Goal: Contribute content: Add original content to the website for others to see

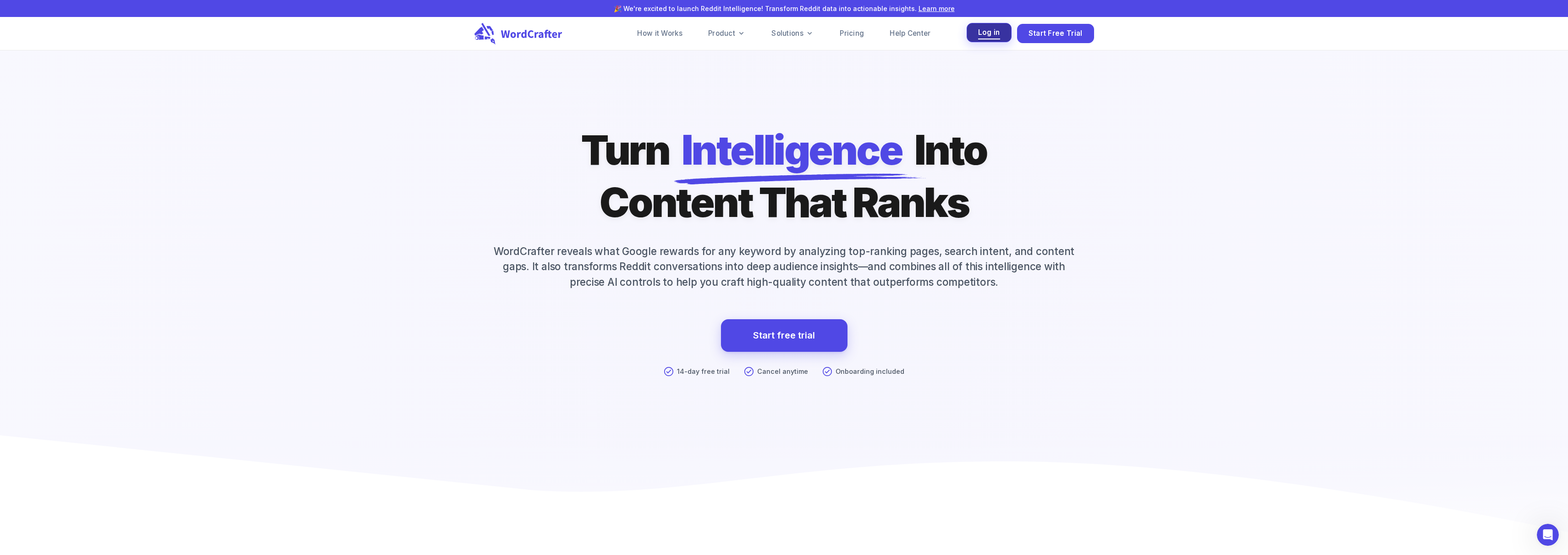
click at [995, 30] on span "Log in" at bounding box center [990, 32] width 22 height 13
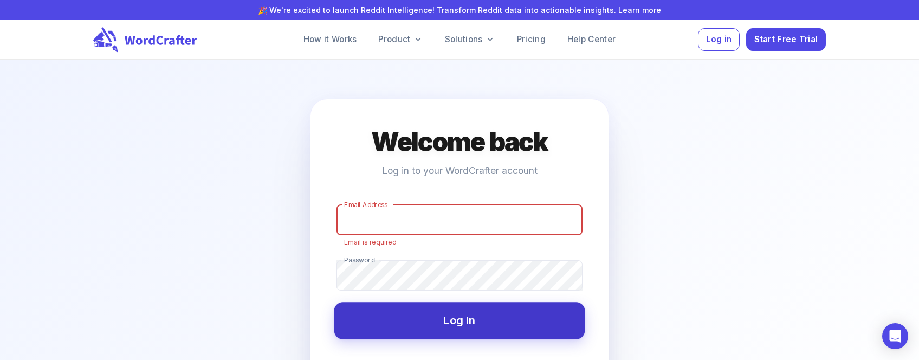
type input "[EMAIL_ADDRESS][DOMAIN_NAME]"
click at [461, 318] on button "Log In" at bounding box center [459, 320] width 251 height 37
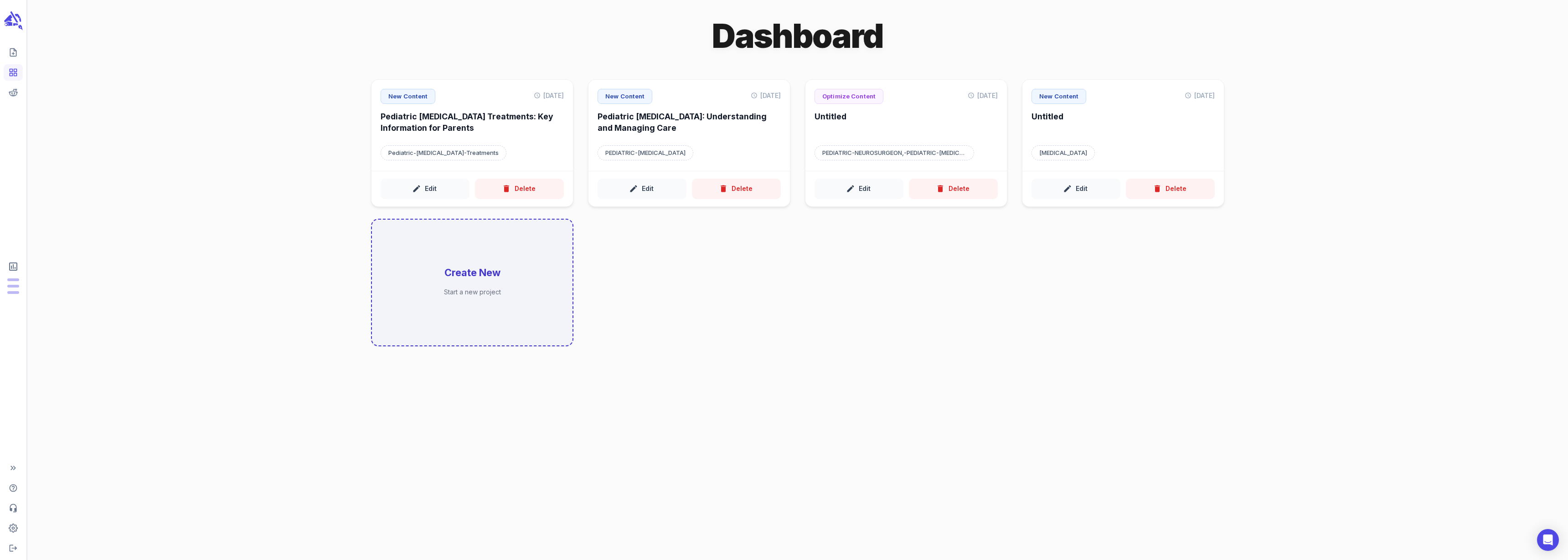
click at [480, 274] on h6 "Create New" at bounding box center [472, 273] width 56 height 13
click at [466, 270] on h6 "Create New" at bounding box center [472, 273] width 56 height 13
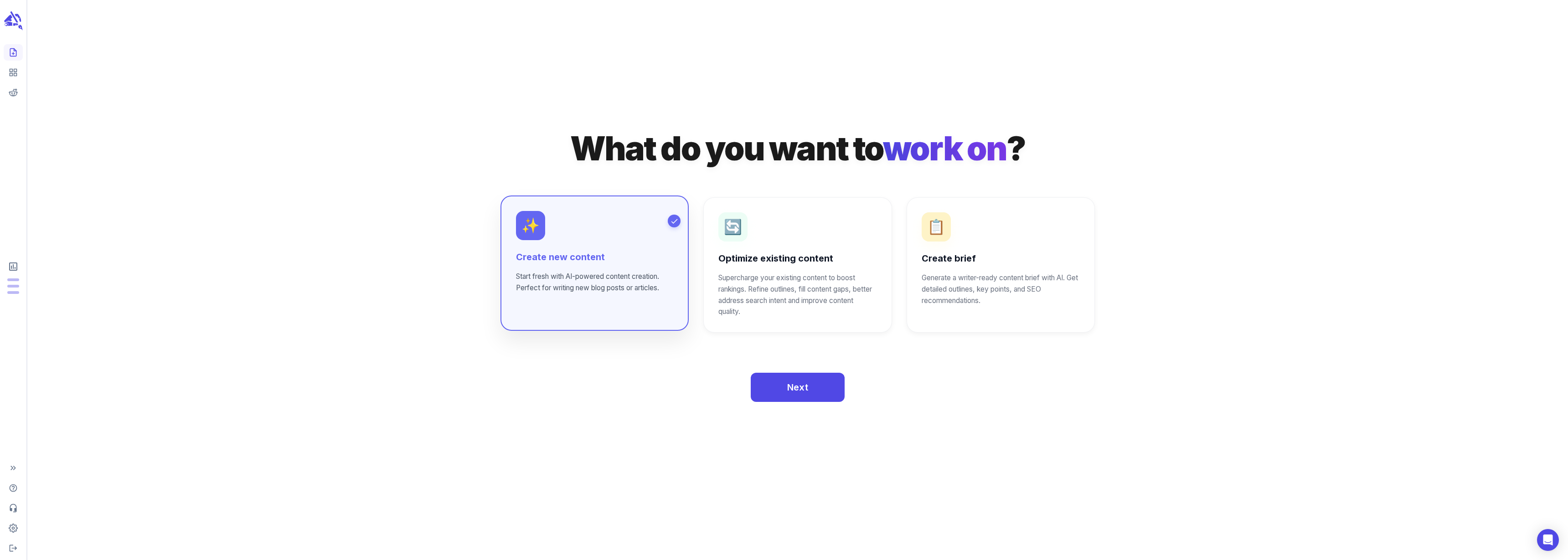
click at [575, 262] on h6 "Create new content" at bounding box center [594, 257] width 157 height 13
click at [797, 389] on span "Next" at bounding box center [797, 386] width 21 height 16
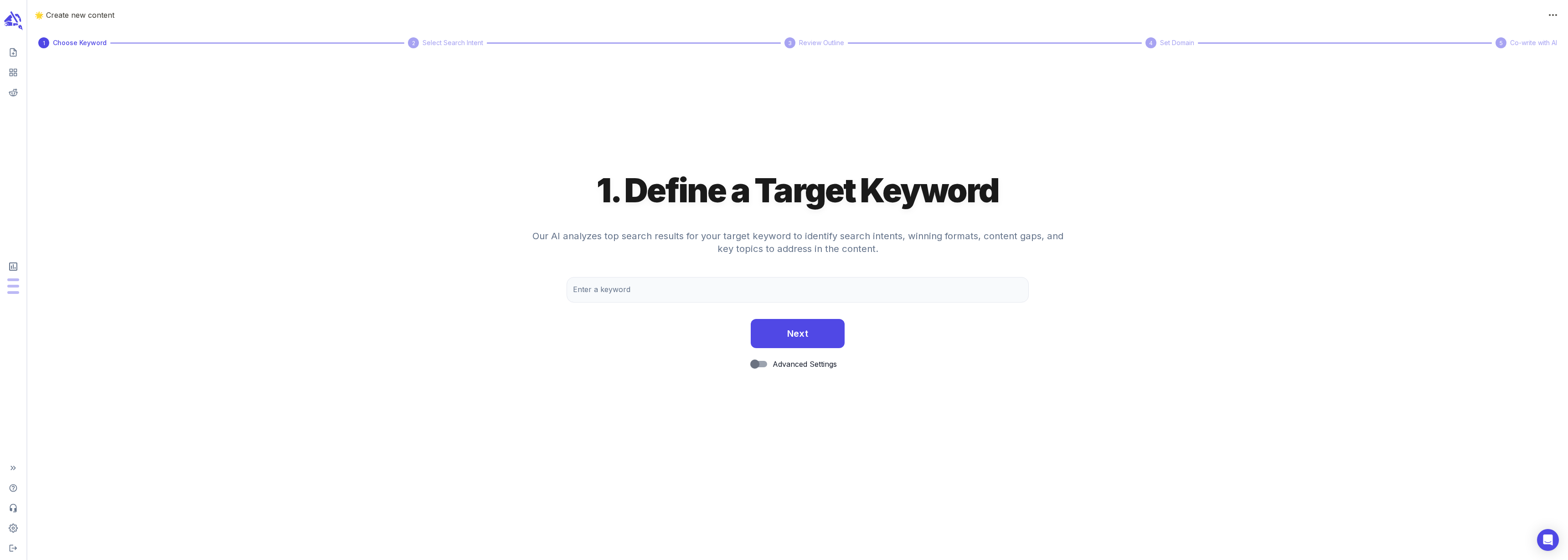
click at [622, 304] on div "Enter a keyword Enter a keyword" at bounding box center [798, 294] width 463 height 34
click at [630, 289] on input "Enter a keyword" at bounding box center [798, 290] width 463 height 25
paste input "Pediatric [MEDICAL_DATA] Center"
type input "Pediatric [MEDICAL_DATA] Center"
click at [817, 337] on button "Next" at bounding box center [798, 332] width 94 height 29
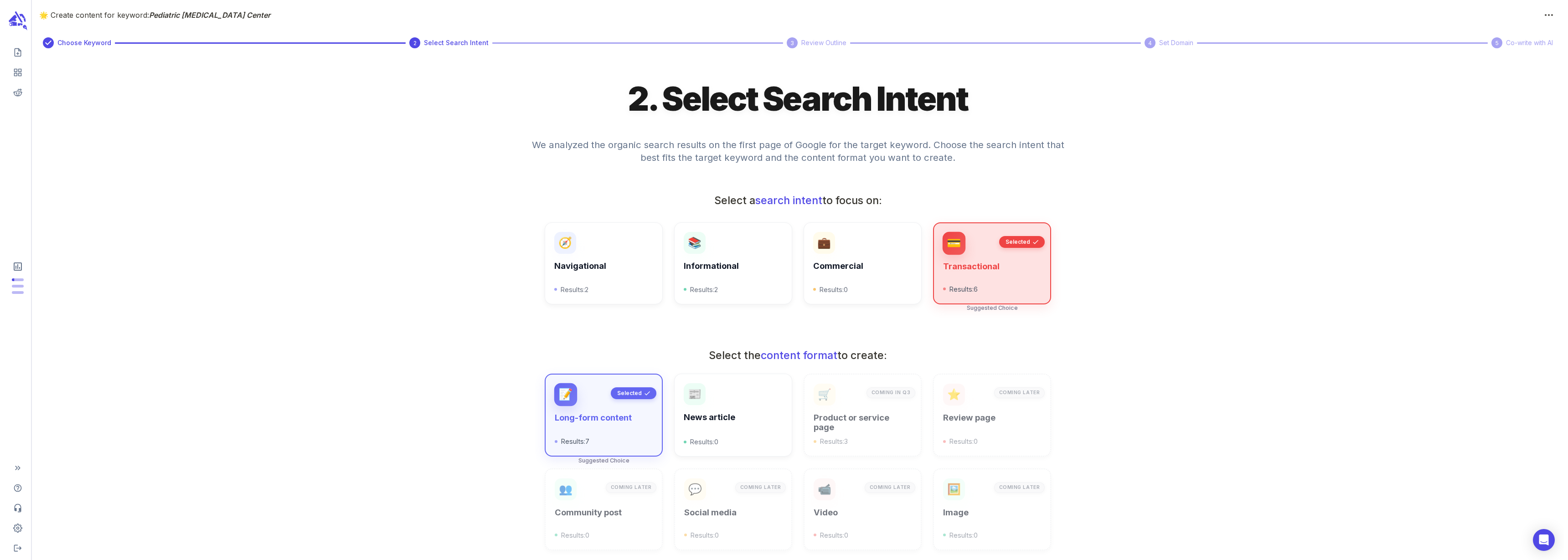
scroll to position [108, 0]
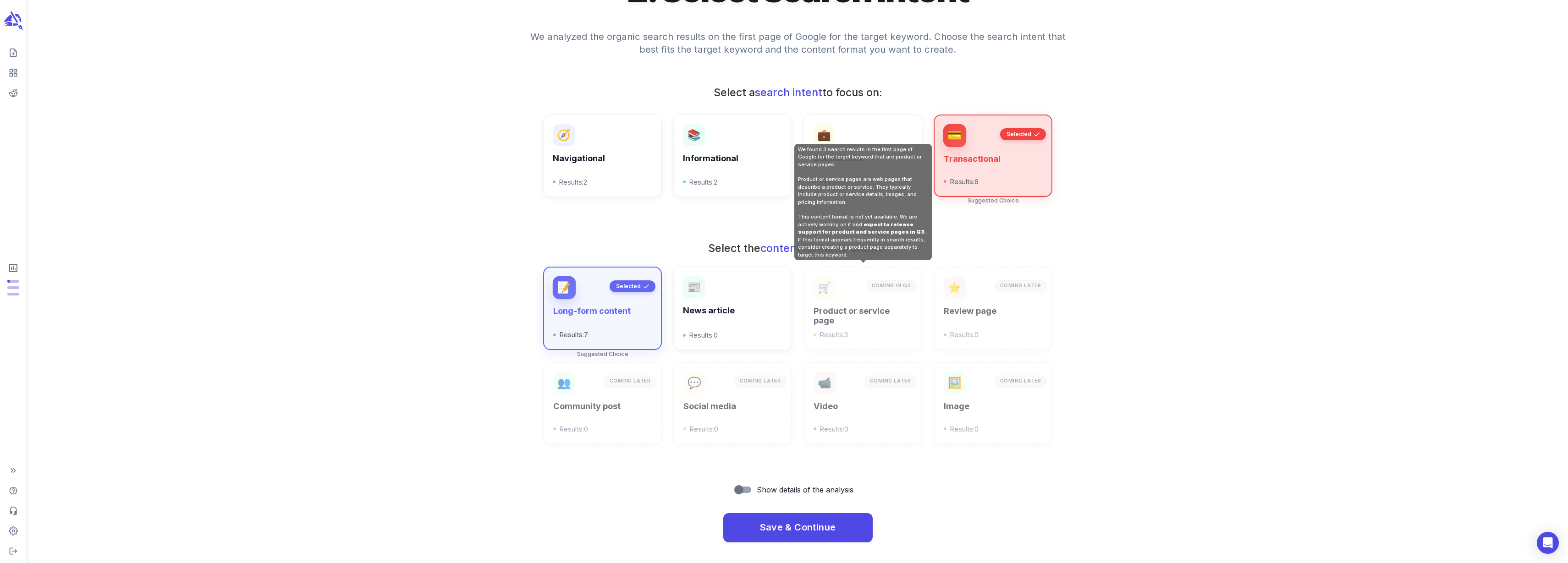
click at [859, 330] on p "Results: 3" at bounding box center [863, 335] width 98 height 10
click at [884, 312] on h6 "Product or service page" at bounding box center [863, 316] width 98 height 20
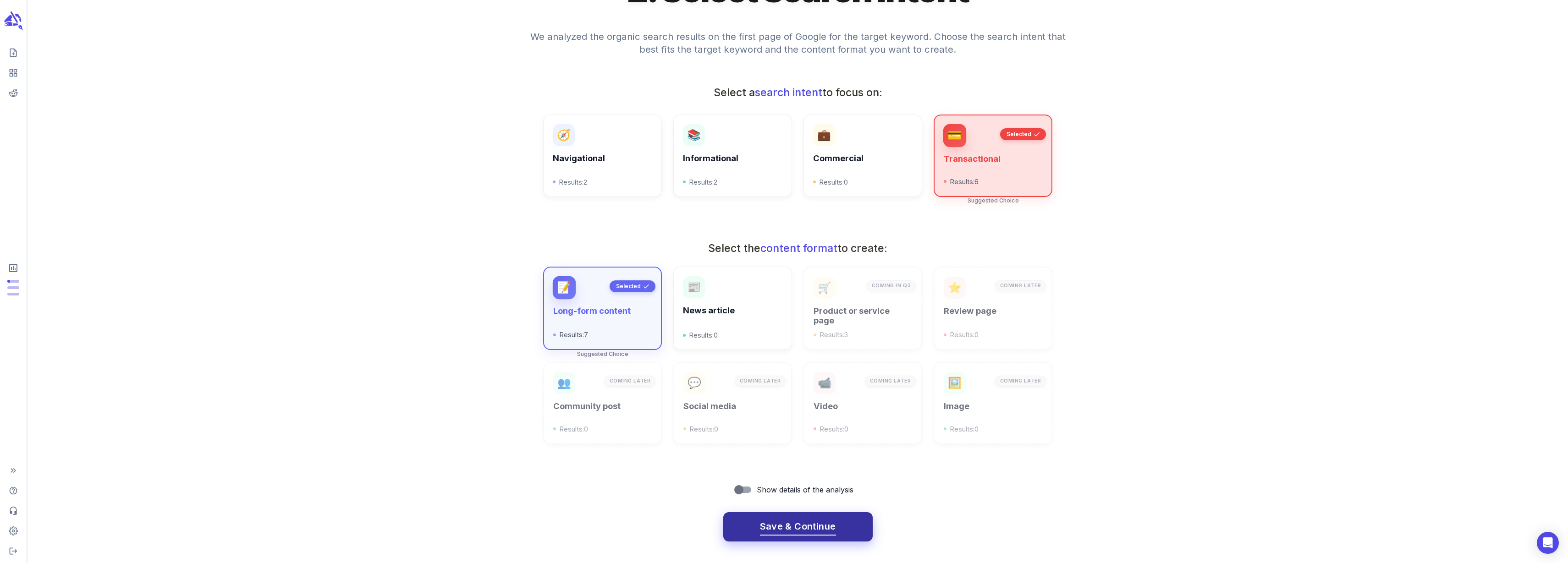
click at [806, 525] on span "Save & Continue" at bounding box center [798, 526] width 76 height 16
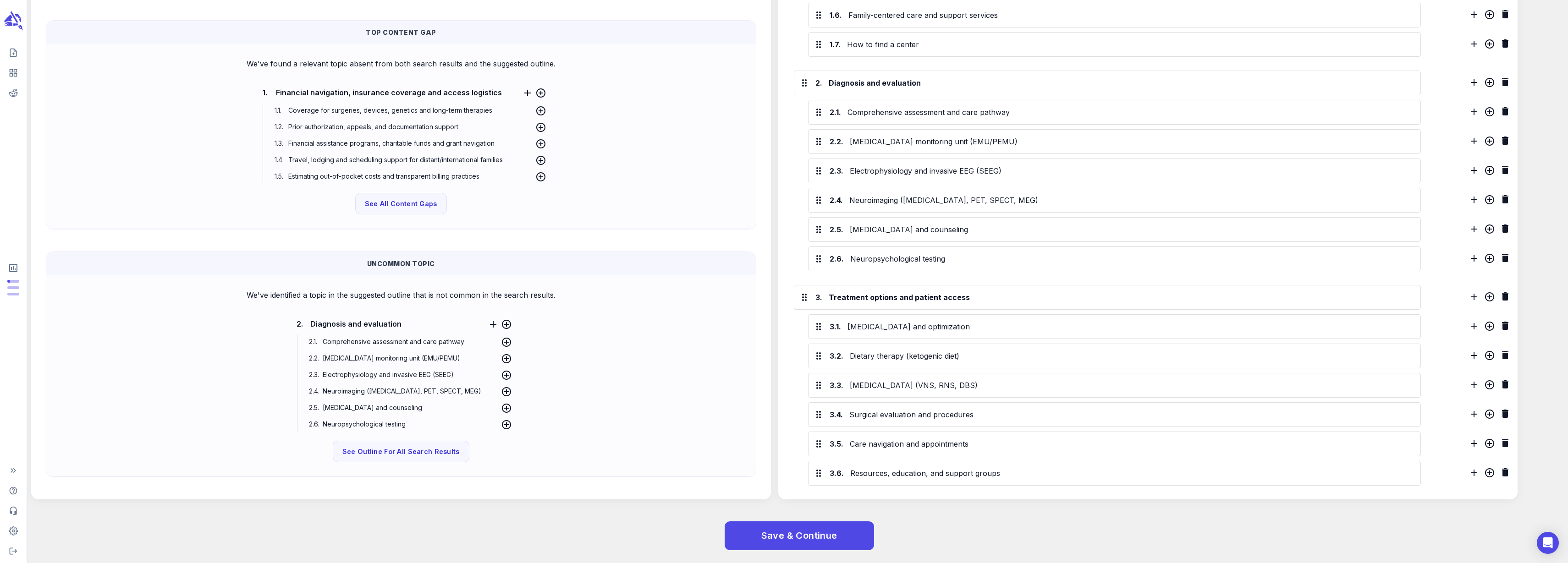
scroll to position [451, 0]
click at [388, 447] on span "See Outline For All Search Results" at bounding box center [401, 449] width 122 height 12
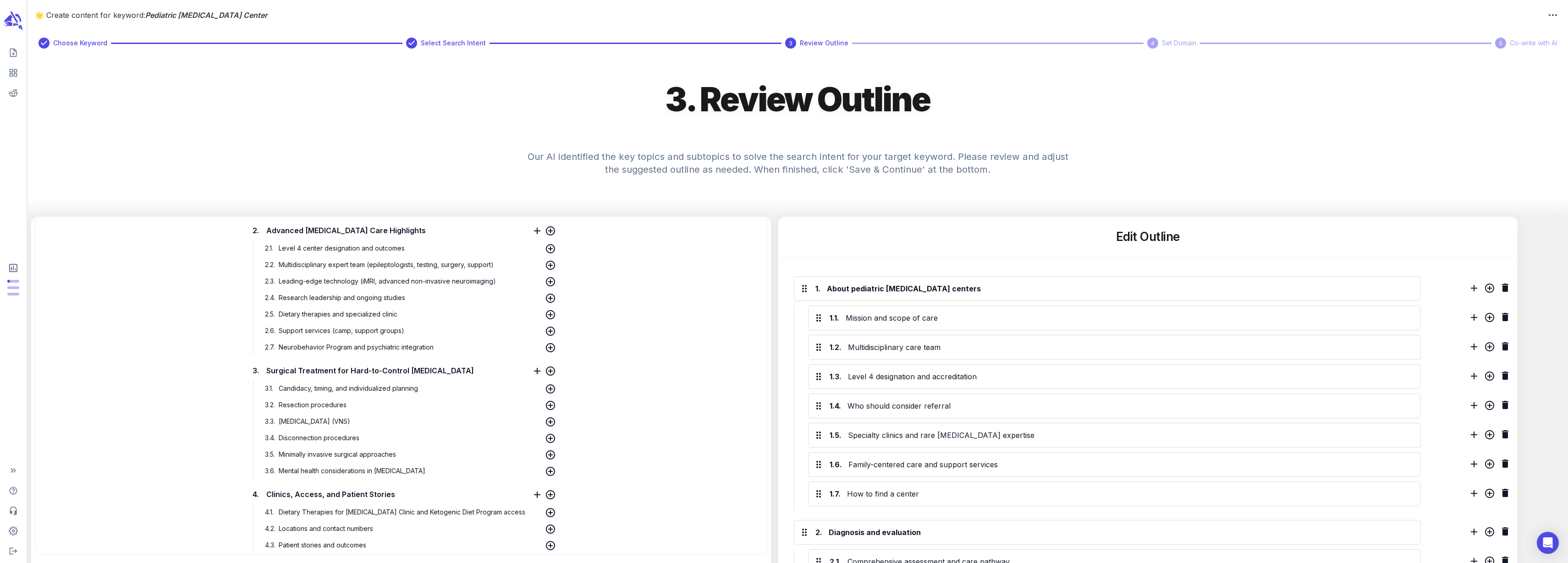
scroll to position [1088, 0]
click at [546, 343] on icon at bounding box center [550, 347] width 9 height 9
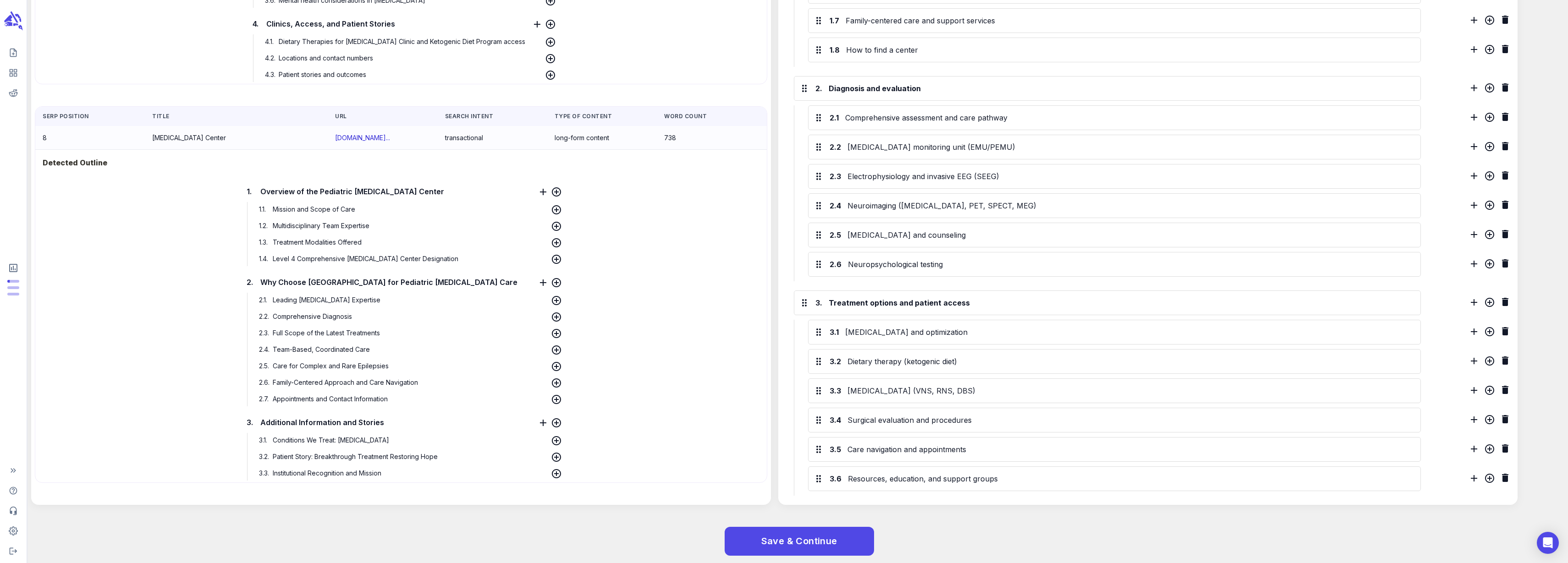
scroll to position [481, 0]
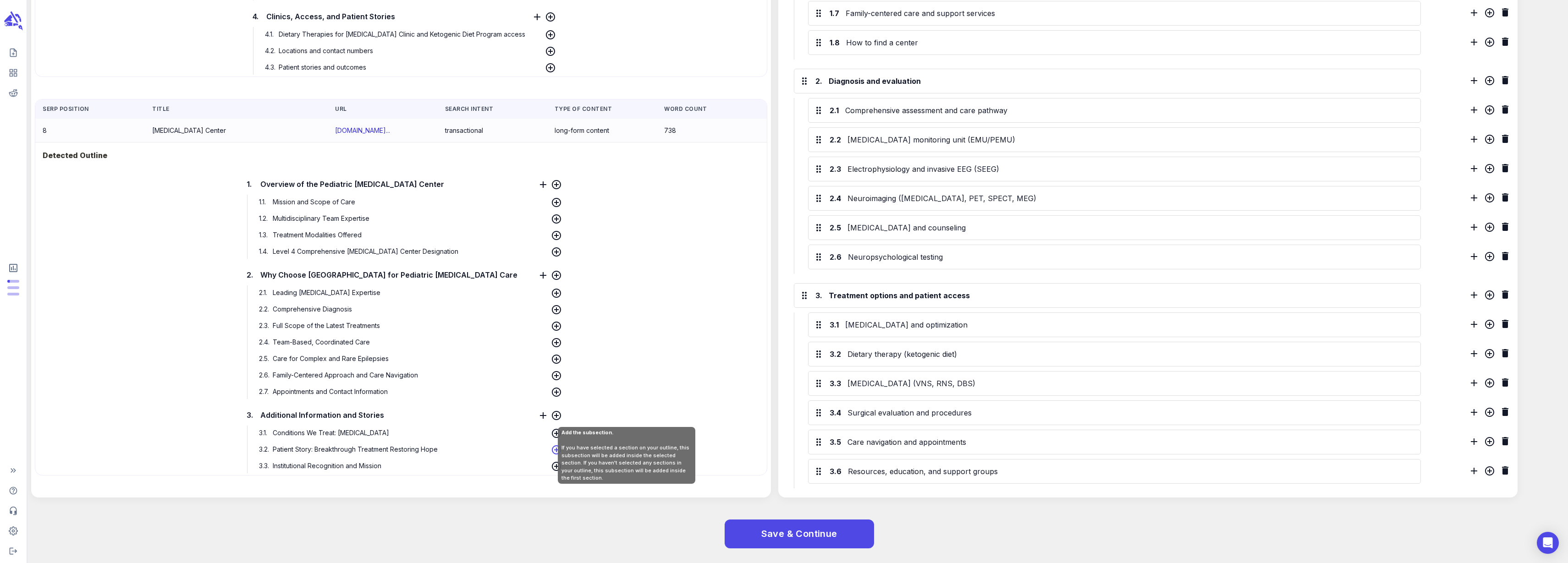
click at [552, 450] on icon at bounding box center [556, 450] width 9 height 9
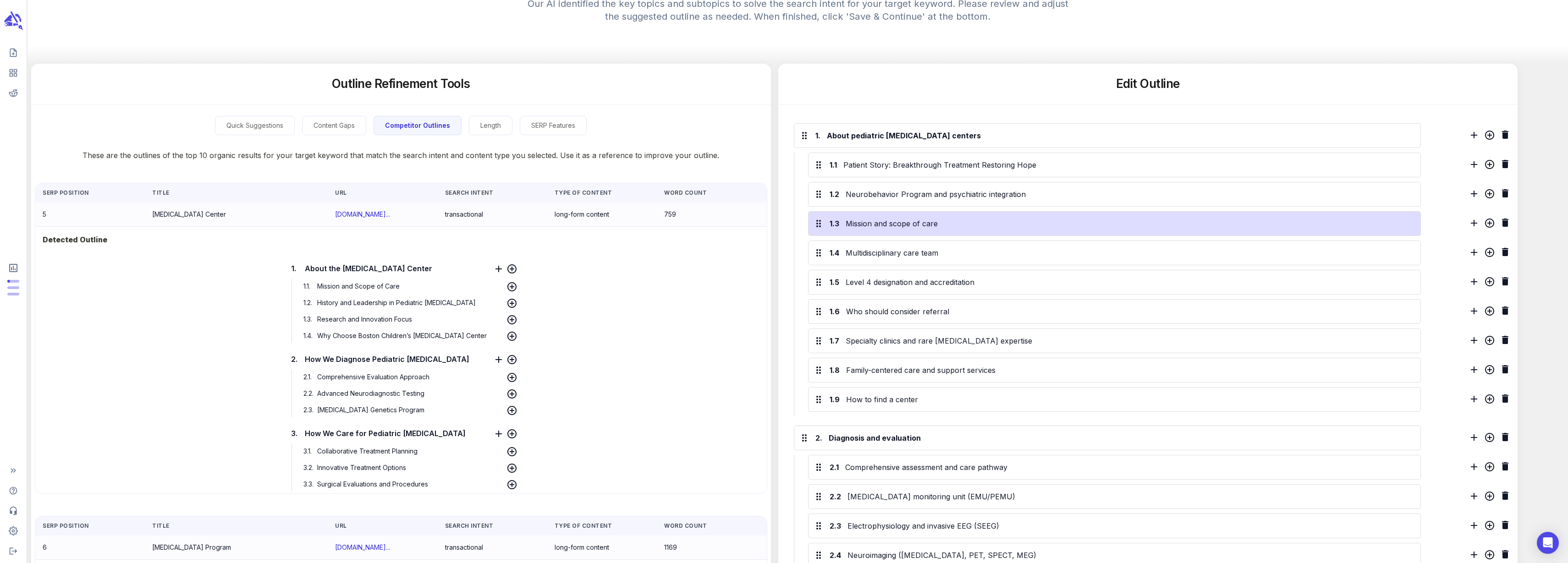
scroll to position [172, 0]
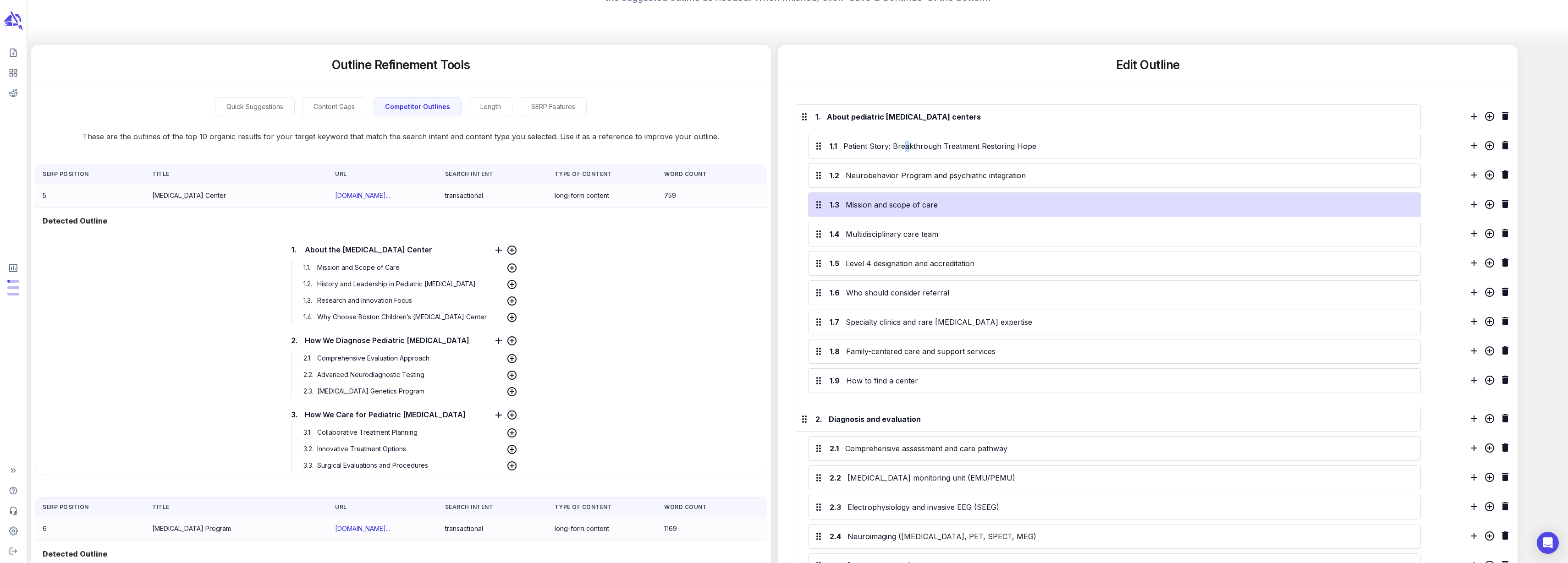
drag, startPoint x: 907, startPoint y: 151, endPoint x: 903, endPoint y: 214, distance: 63.1
click at [903, 214] on div "1.1 Patient Story: Breakthrough Treatment Restoring Hope 1.2 Neurobehavior Prog…" at bounding box center [1108, 265] width 628 height 264
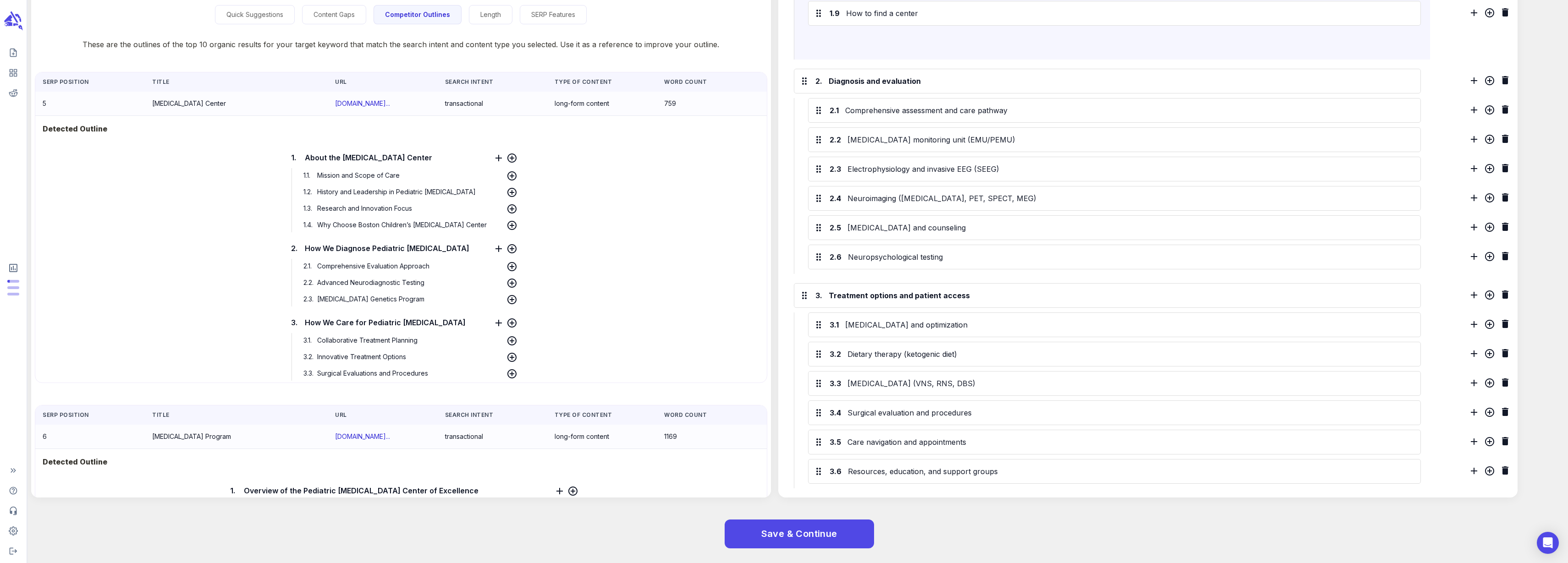
scroll to position [510, 0]
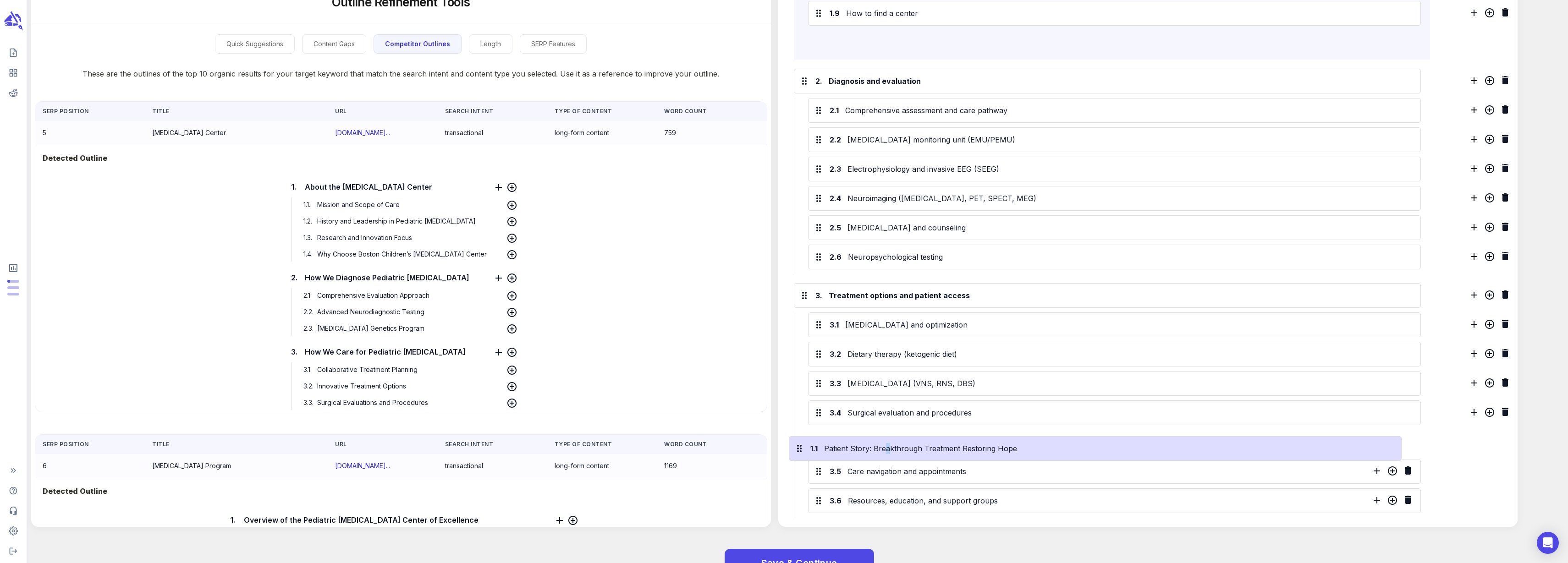
drag, startPoint x: 819, startPoint y: 149, endPoint x: 800, endPoint y: 455, distance: 306.6
click at [800, 455] on div "1. About pediatric [MEDICAL_DATA] centers 1.1 Patient Story: Breakthrough Treat…" at bounding box center [1112, 137] width 646 height 779
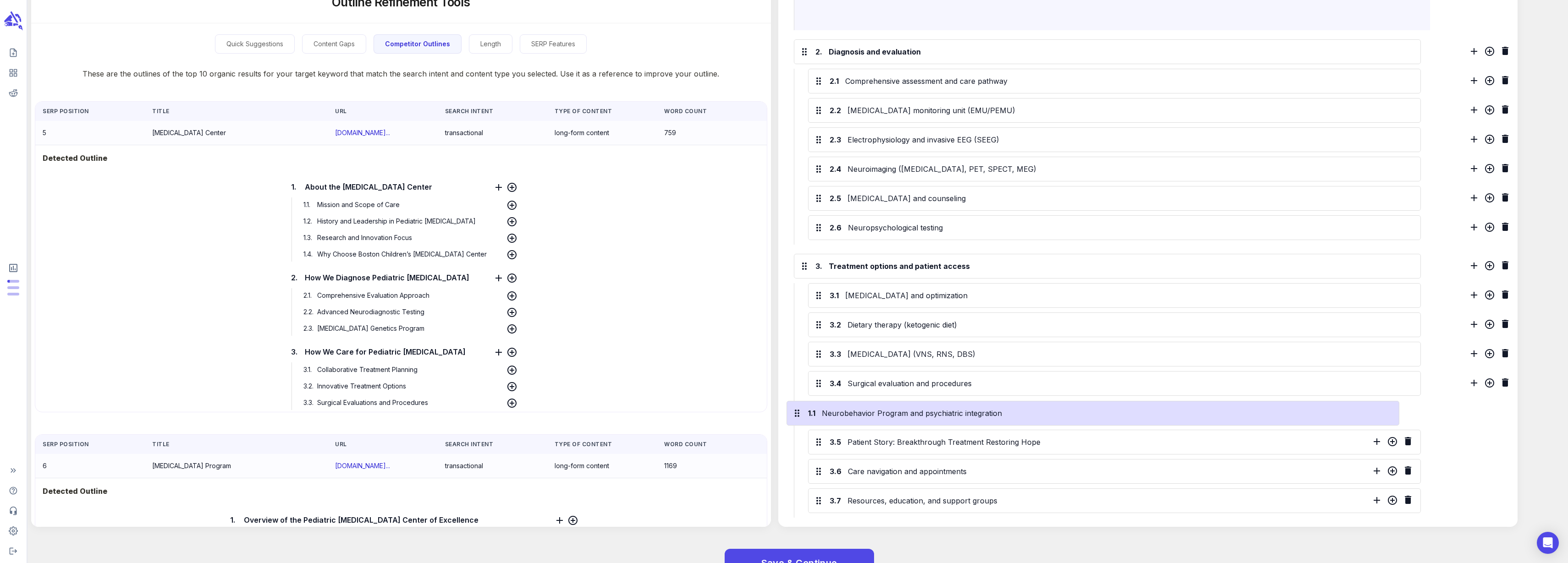
drag, startPoint x: 821, startPoint y: 201, endPoint x: 799, endPoint y: 413, distance: 213.1
click at [799, 413] on div "1. About pediatric [MEDICAL_DATA] centers 1.1 Neurobehavior Program and psychia…" at bounding box center [1112, 137] width 646 height 779
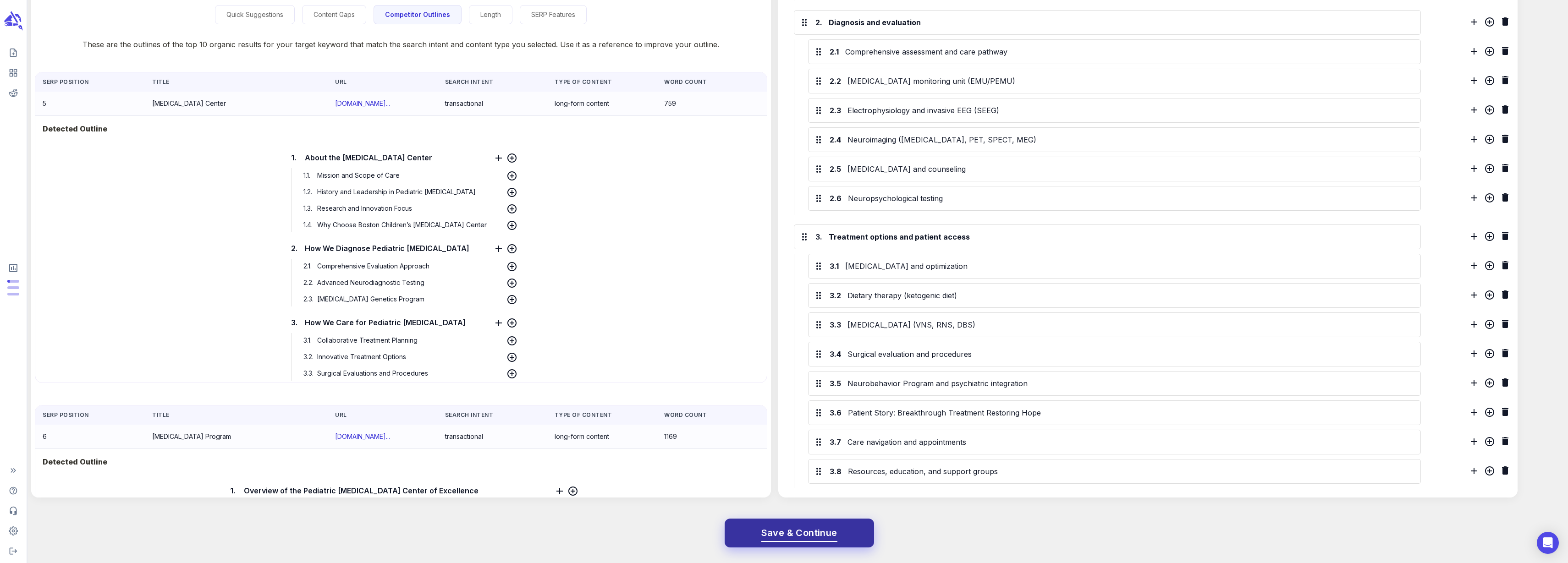
click at [786, 526] on span "Save & Continue" at bounding box center [799, 533] width 76 height 16
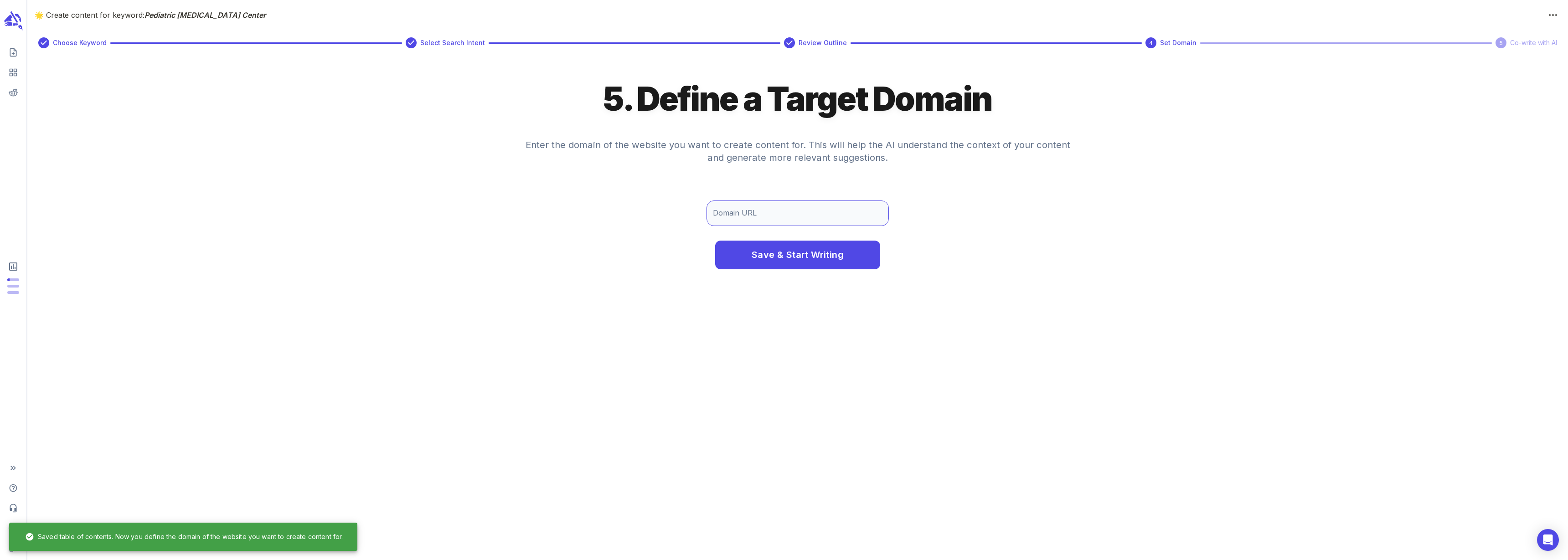
click at [757, 204] on input "Domain URL" at bounding box center [797, 213] width 183 height 25
paste input "[URL][DOMAIN_NAME][MEDICAL_DATA]"
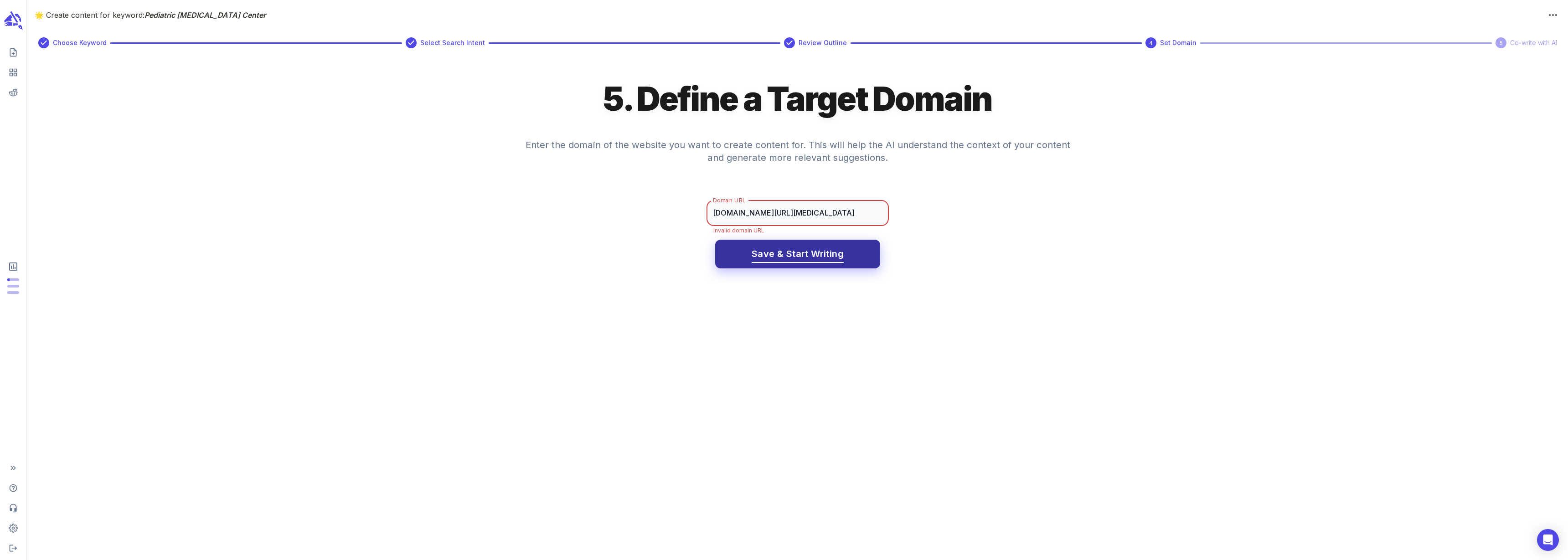
paste input "[URL][DOMAIN_NAME][MEDICAL_DATA]"
click at [816, 252] on span "Save & Start Writing" at bounding box center [797, 254] width 92 height 16
click at [747, 220] on input "[URL][DOMAIN_NAME][MEDICAL_DATA]" at bounding box center [797, 213] width 183 height 25
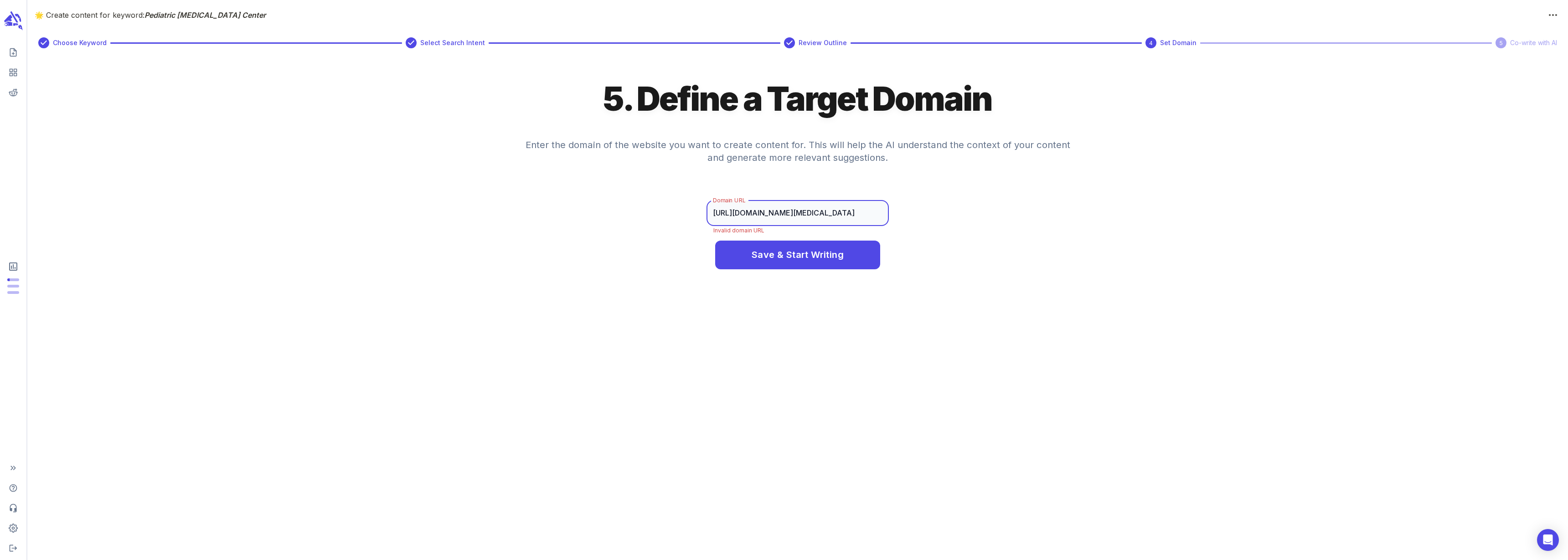
click at [747, 220] on input "[URL][DOMAIN_NAME][MEDICAL_DATA]" at bounding box center [797, 213] width 183 height 25
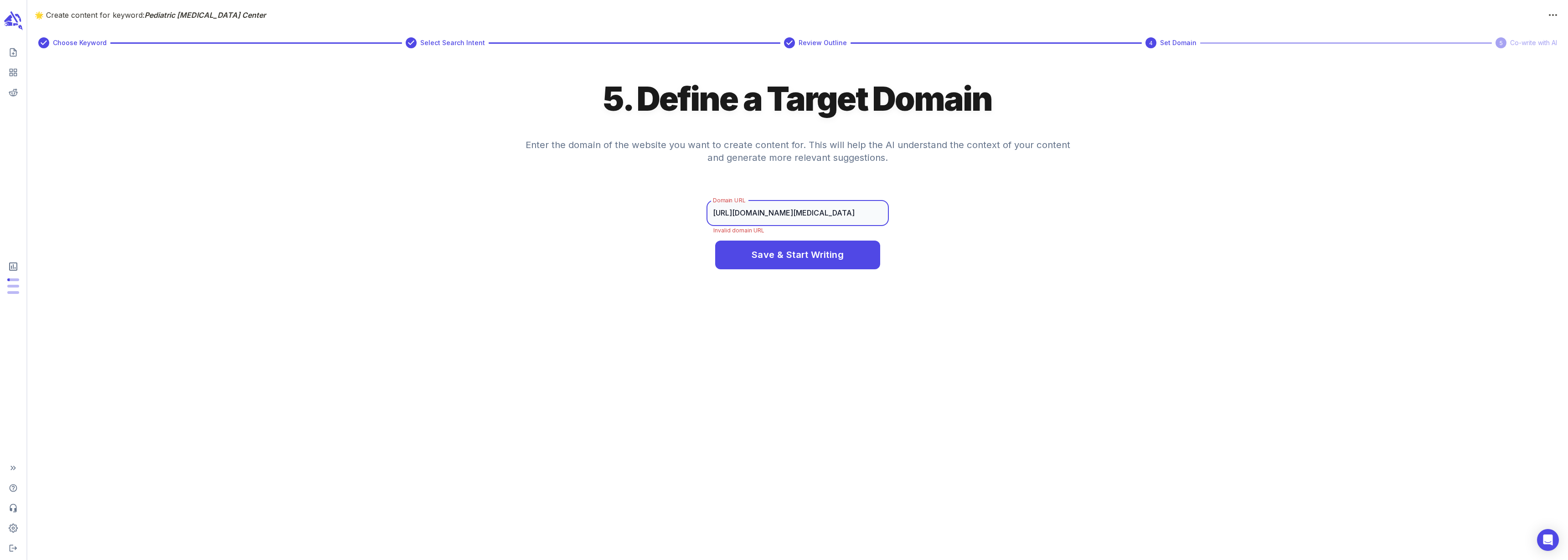
click at [747, 220] on input "[URL][DOMAIN_NAME][MEDICAL_DATA]" at bounding box center [797, 213] width 183 height 25
click at [822, 221] on input "[URL][DOMAIN_NAME][MEDICAL_DATA]" at bounding box center [797, 213] width 183 height 25
click at [839, 213] on input "[URL][DOMAIN_NAME][MEDICAL_DATA]" at bounding box center [797, 213] width 183 height 25
type input "[URL][DOMAIN_NAME]"
click at [724, 260] on button "Save & Start Writing" at bounding box center [797, 254] width 165 height 29
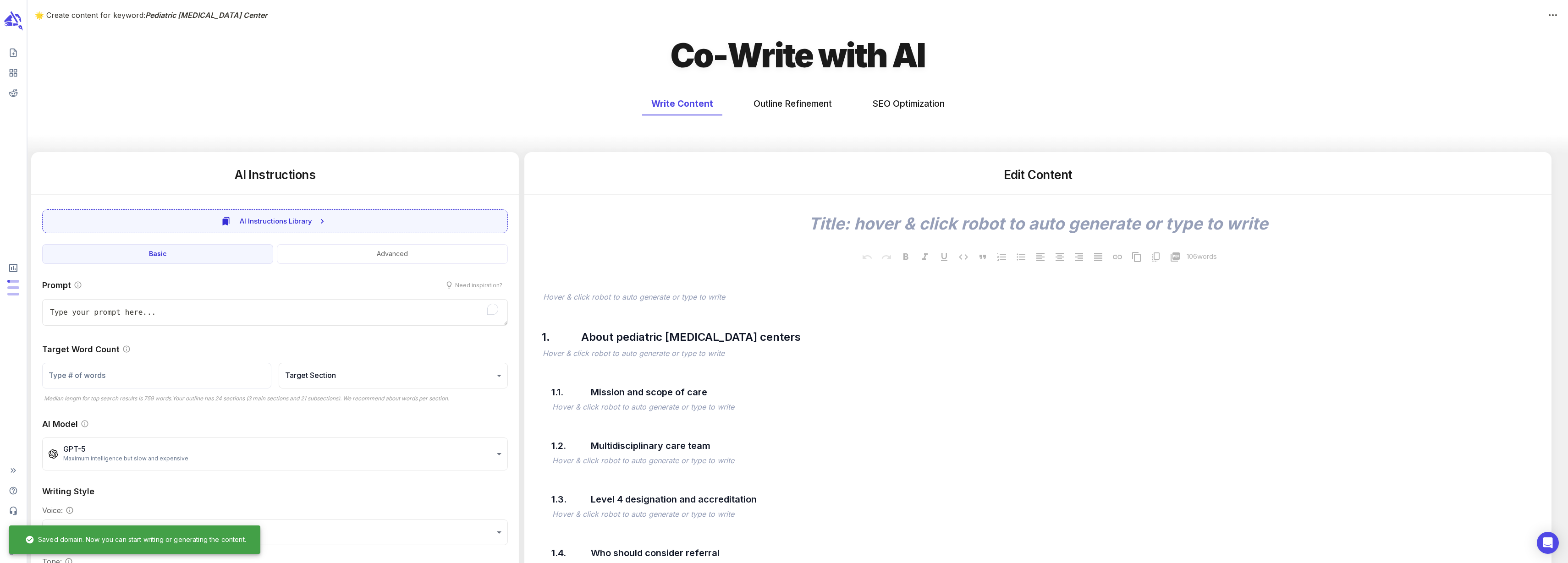
type textarea "x"
type input "50"
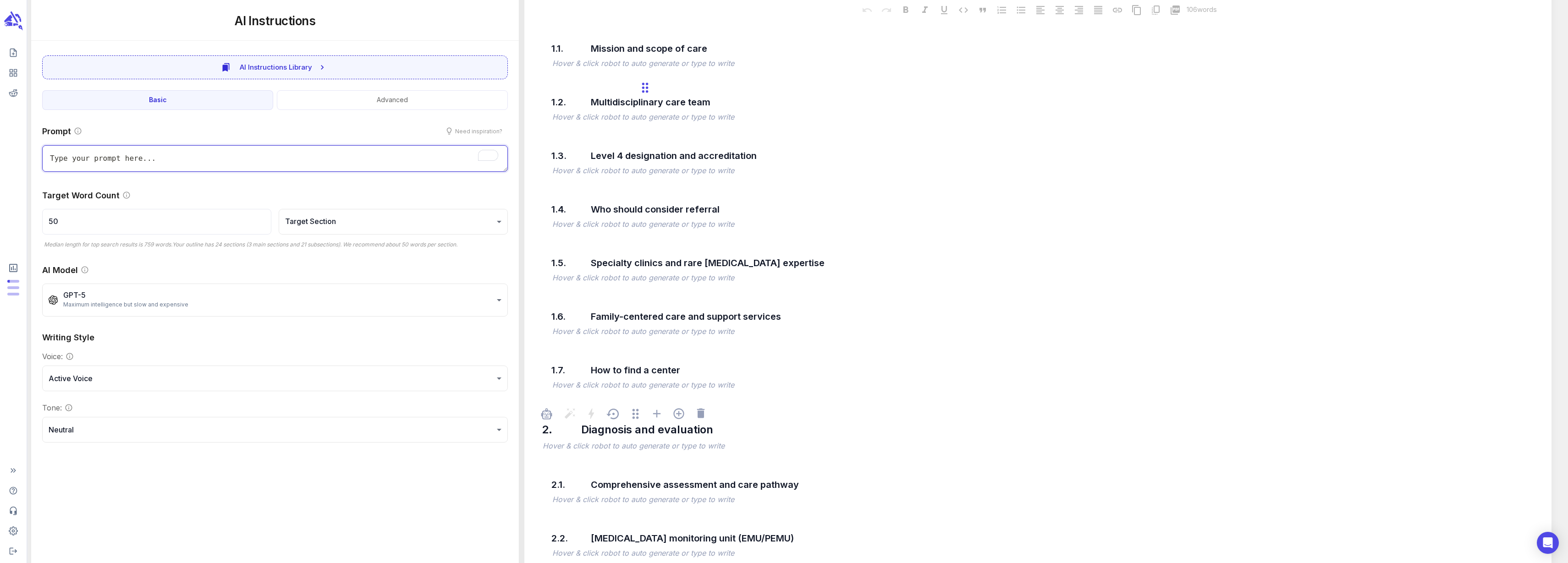
type textarea "x"
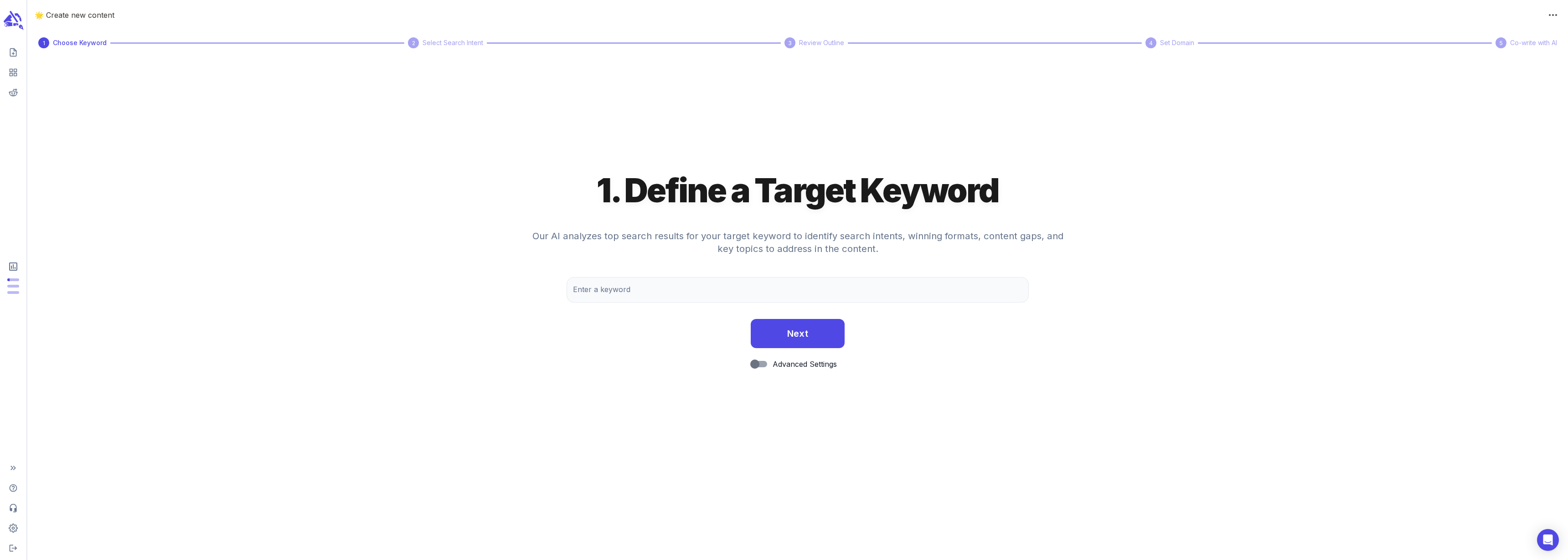
click at [18, 20] on icon "scrollable content" at bounding box center [13, 20] width 20 height 21
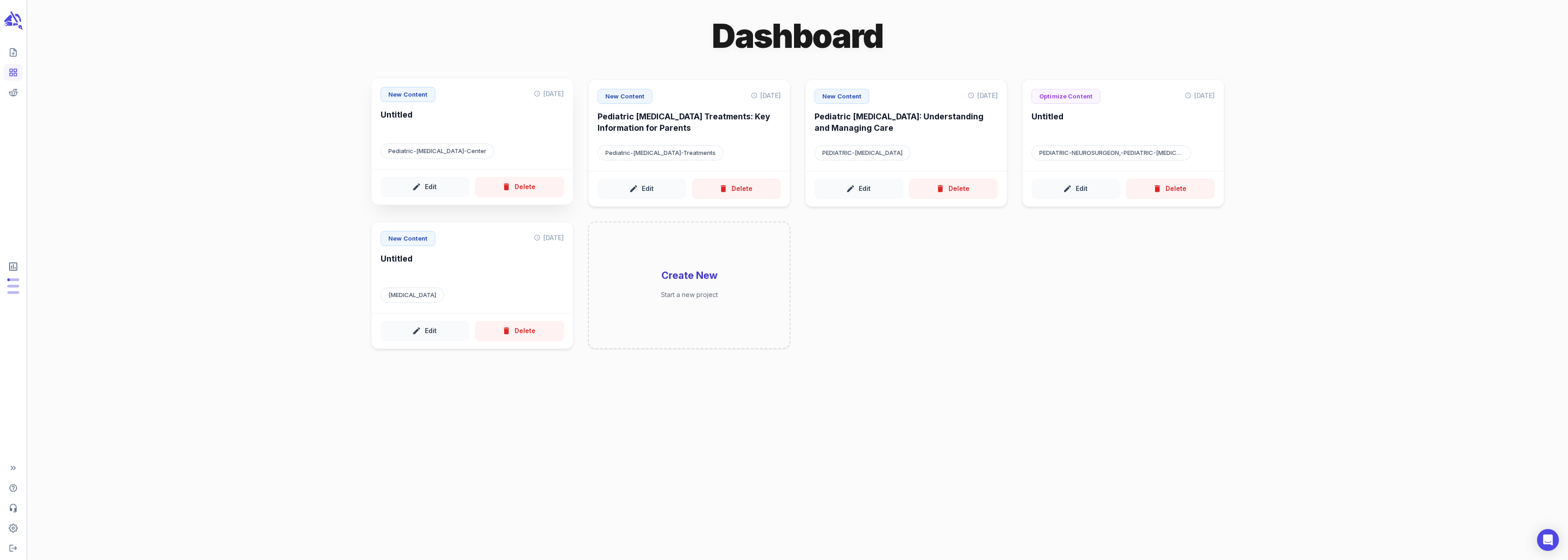
click at [405, 115] on h6 "Untitled" at bounding box center [473, 122] width 183 height 25
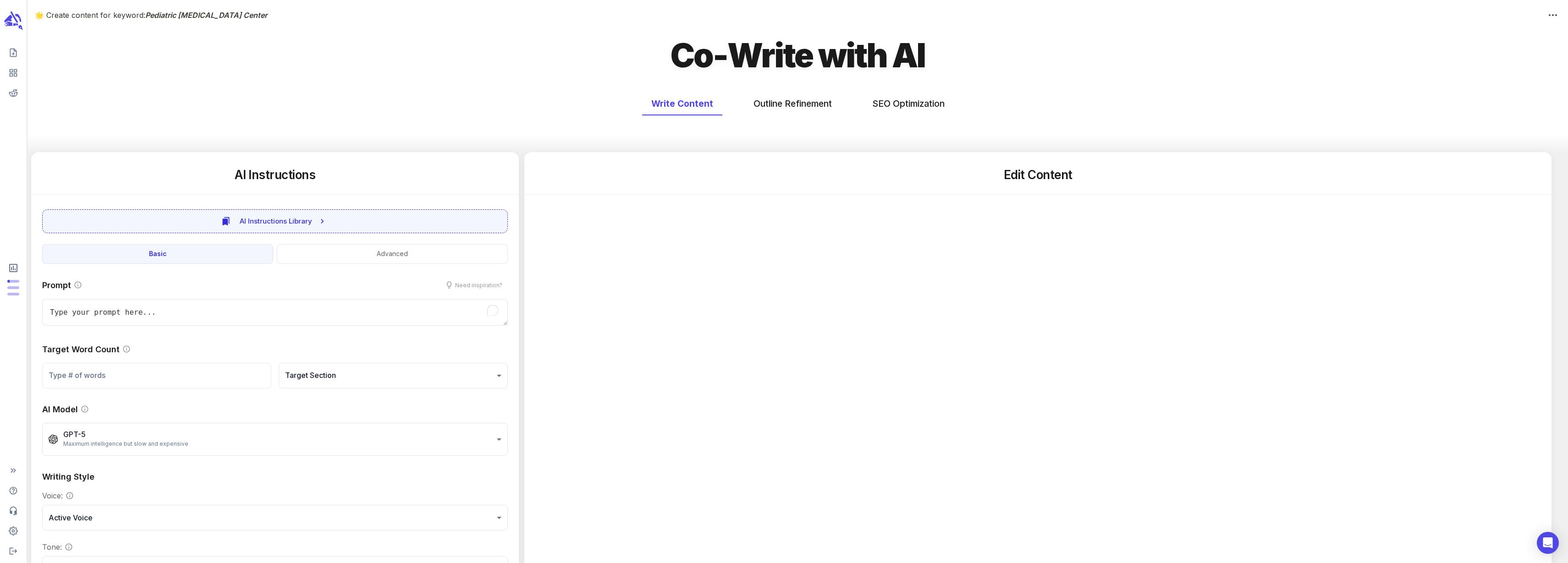
type textarea "x"
type input "50"
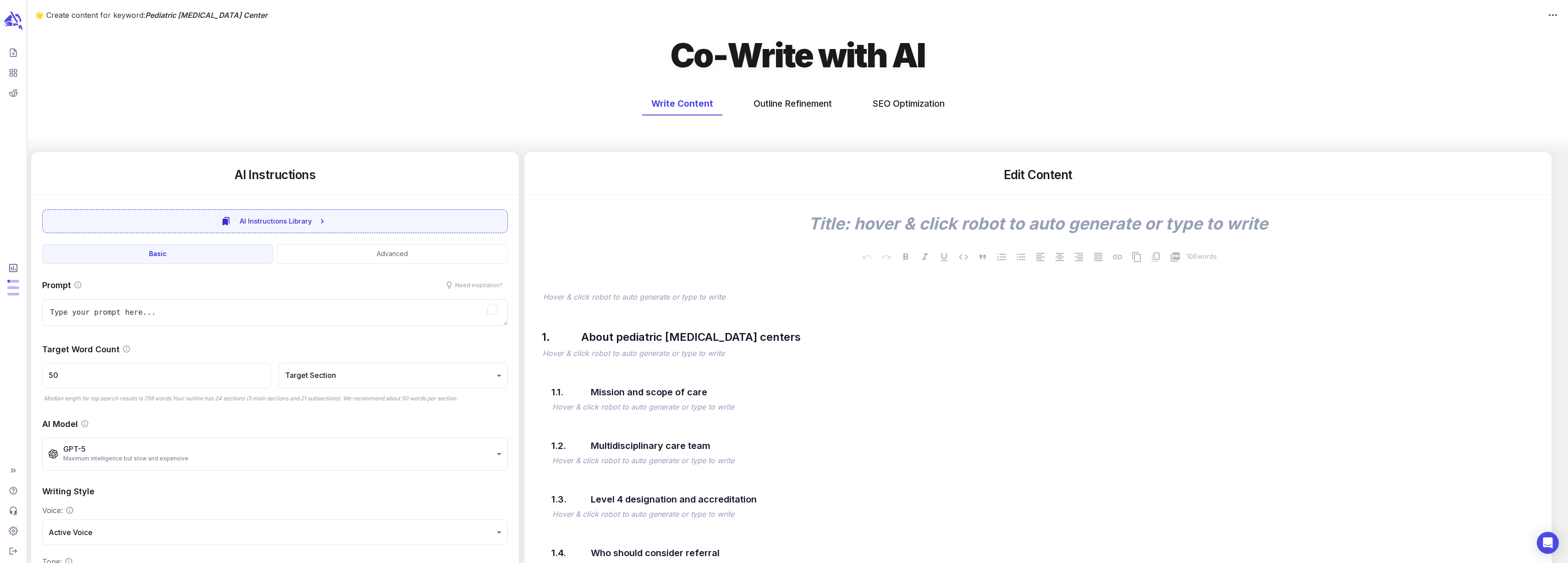
type textarea "x"
click at [781, 101] on button "Outline Refinement" at bounding box center [792, 103] width 96 height 25
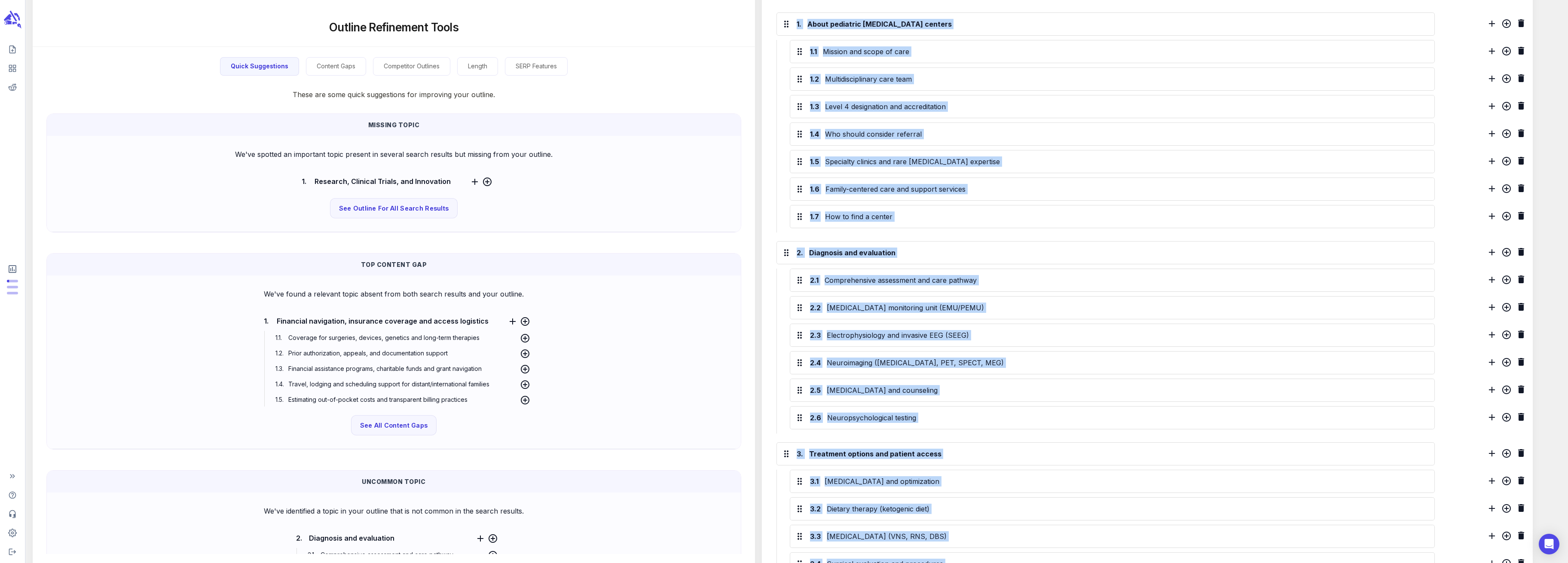
scroll to position [329, 0]
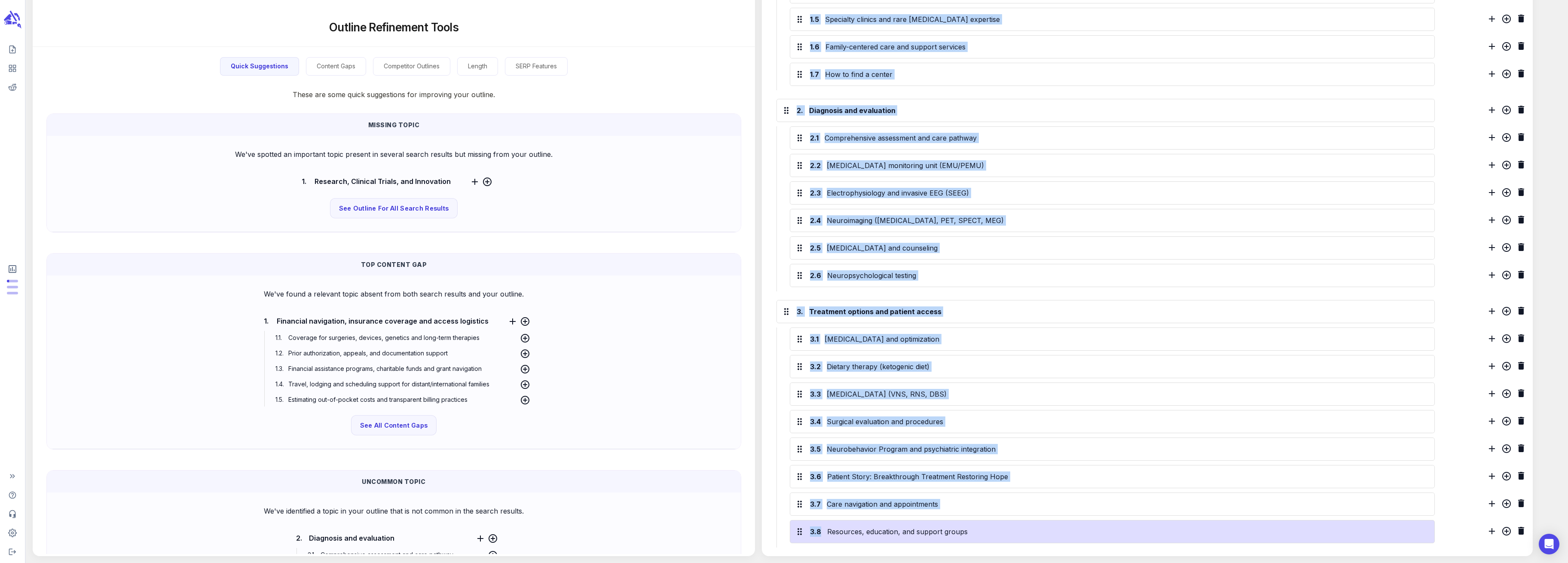
drag, startPoint x: 790, startPoint y: 89, endPoint x: 981, endPoint y: 541, distance: 490.7
click at [981, 528] on div "Edit Outline 1. About pediatric [MEDICAL_DATA] centers 1.1 Mission and scope of…" at bounding box center [1147, 185] width 771 height 741
copy div "Edit Outline 1. About pediatric [MEDICAL_DATA] centers 1.1 Mission and scope of…"
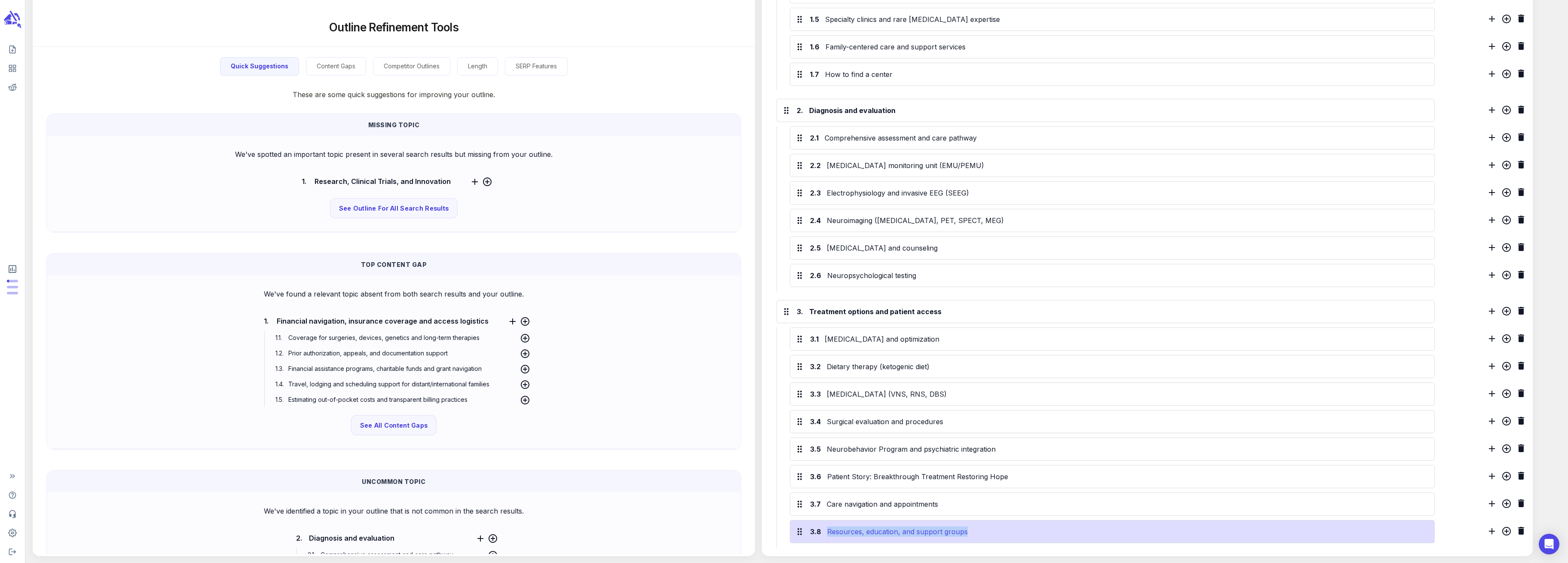
drag, startPoint x: 828, startPoint y: 533, endPoint x: 1001, endPoint y: 532, distance: 173.0
click at [1001, 528] on div "Resources, education, and support groups" at bounding box center [1123, 531] width 597 height 13
copy div "Resources, education, and support groups"
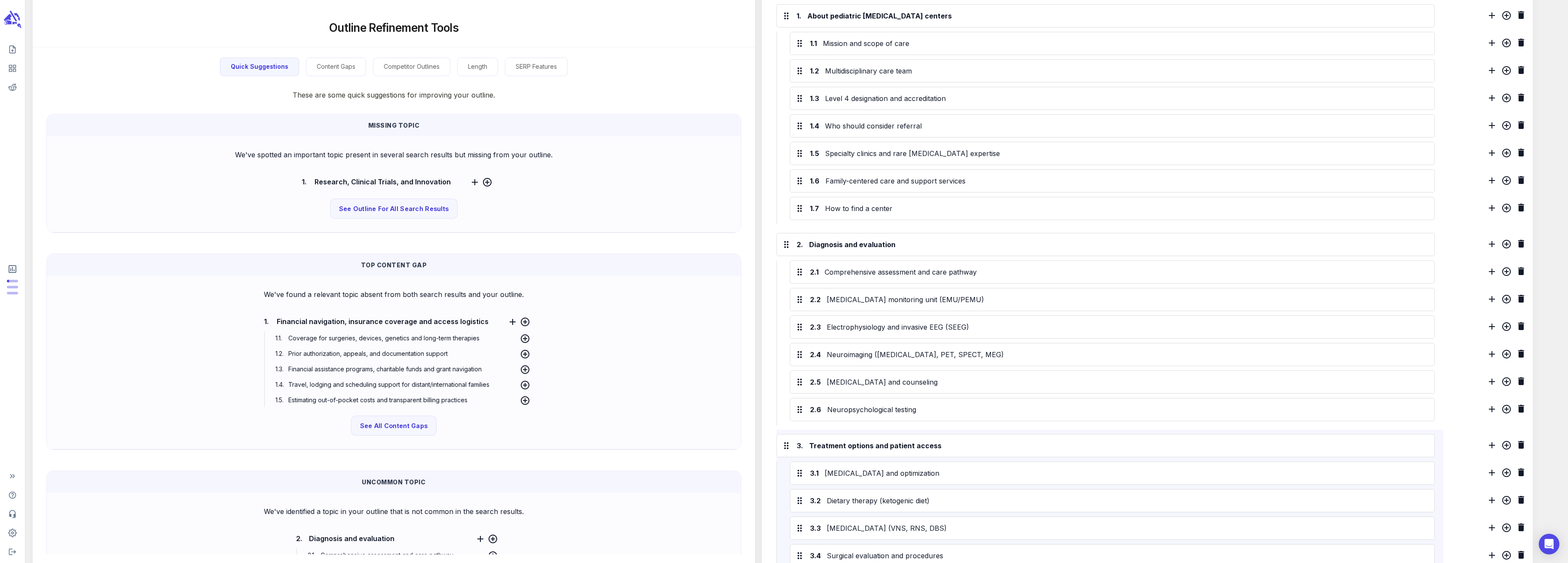
scroll to position [43, 0]
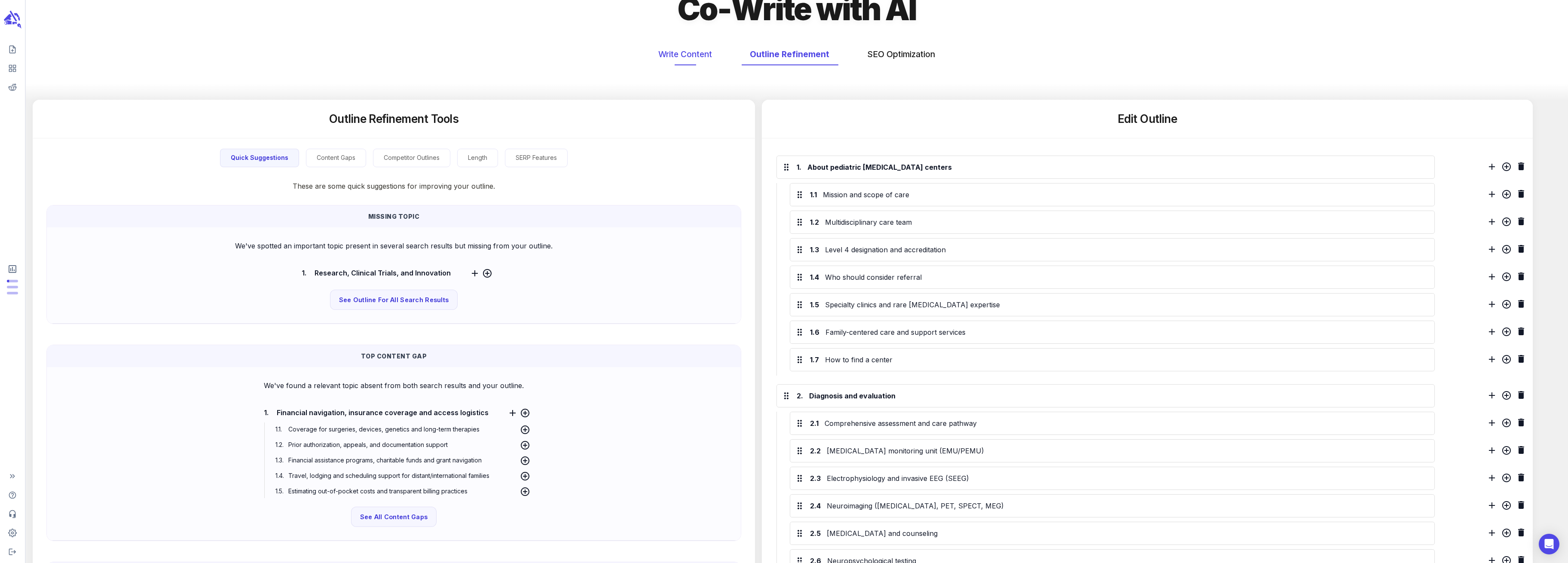
click at [696, 53] on button "Write Content" at bounding box center [685, 54] width 71 height 23
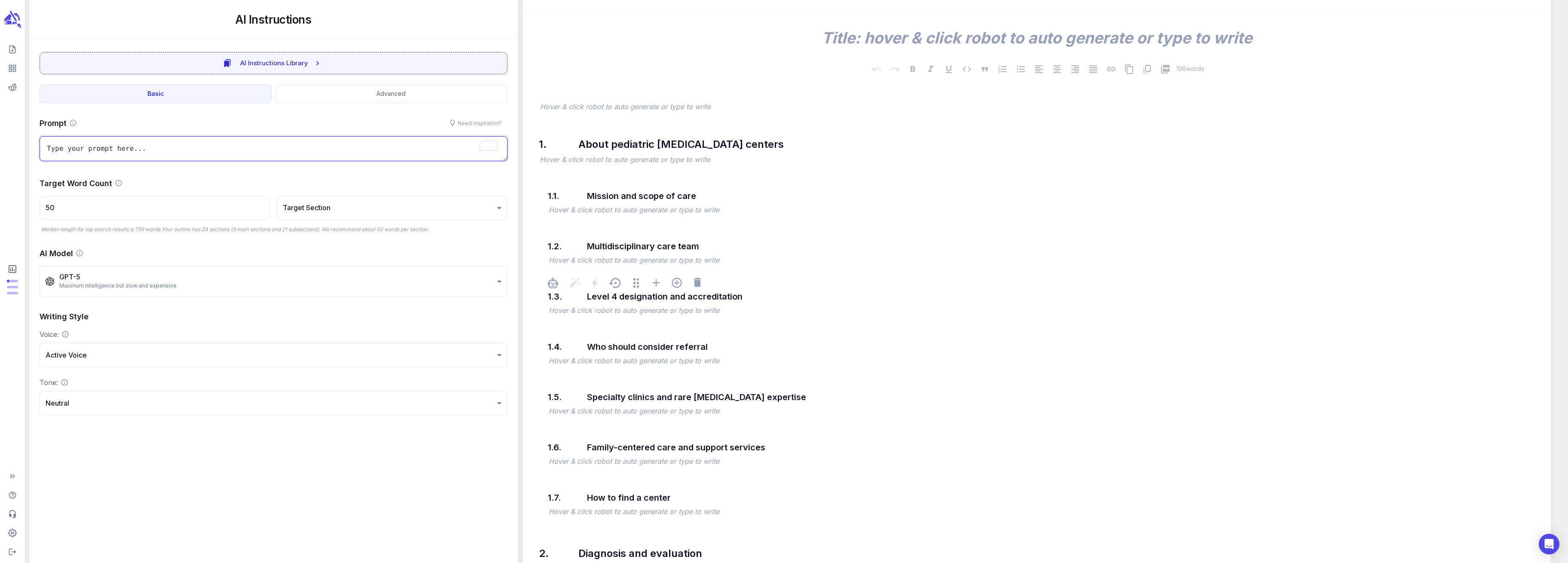
scroll to position [114, 0]
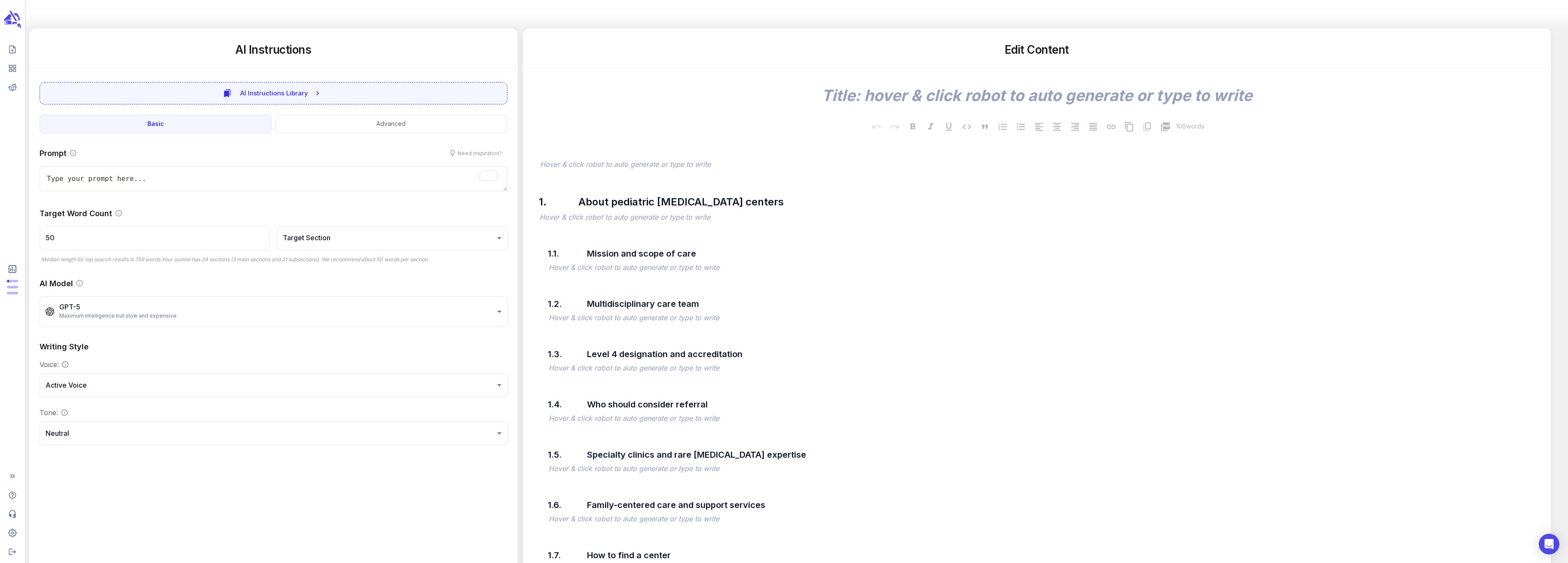
type textarea "x"
